Goal: Information Seeking & Learning: Check status

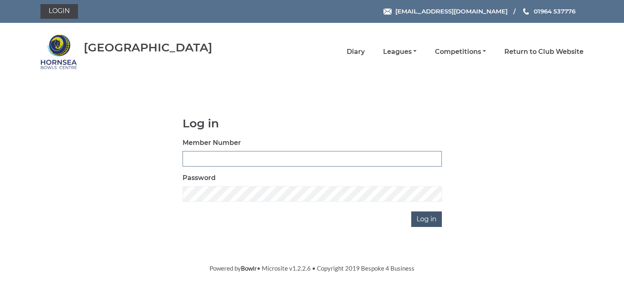
type input "0070"
click at [418, 222] on input "Log in" at bounding box center [426, 220] width 31 height 16
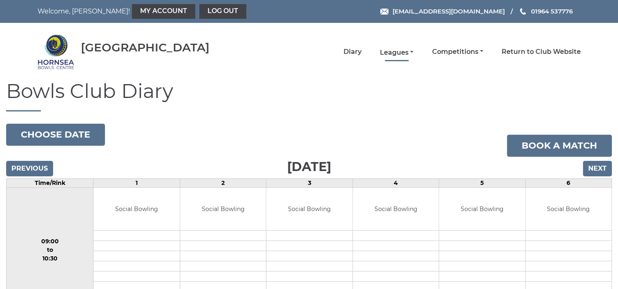
click at [395, 52] on link "Leagues" at bounding box center [396, 52] width 33 height 9
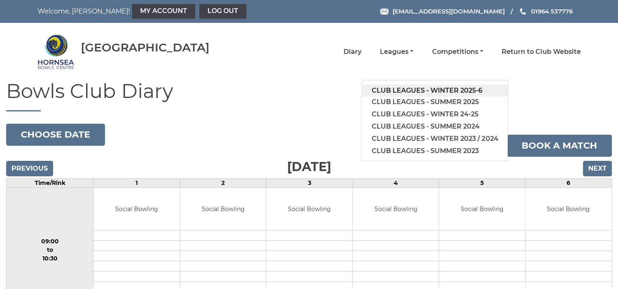
click at [406, 90] on link "Club leagues - Winter 2025-6" at bounding box center [435, 91] width 146 height 12
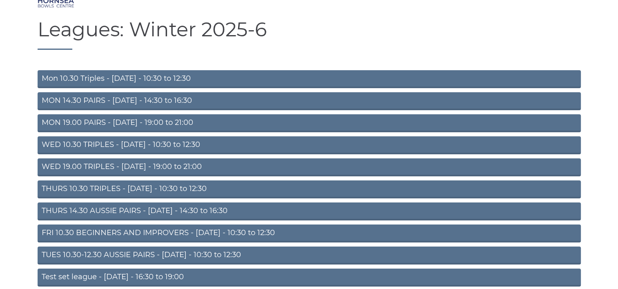
scroll to position [82, 0]
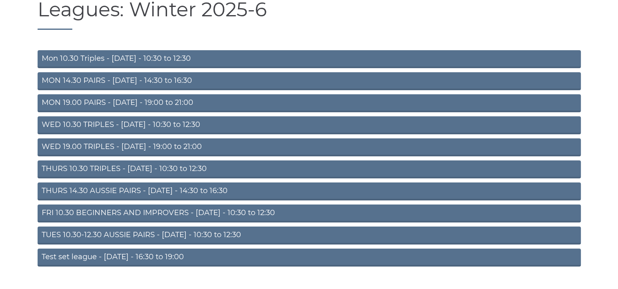
click at [206, 236] on link "TUES 10.30-12.30 AUSSIE PAIRS - [DATE] - 10:30 to 12:30" at bounding box center [309, 236] width 543 height 18
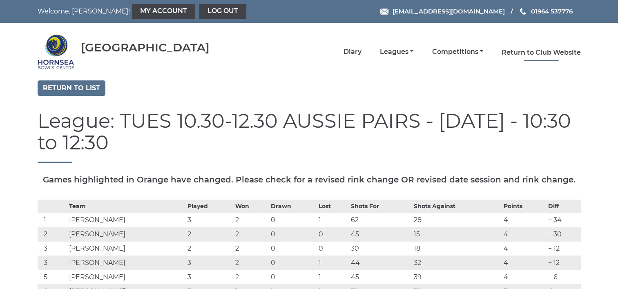
click at [509, 52] on link "Return to Club Website" at bounding box center [541, 52] width 79 height 9
